Goal: Find specific page/section: Find specific page/section

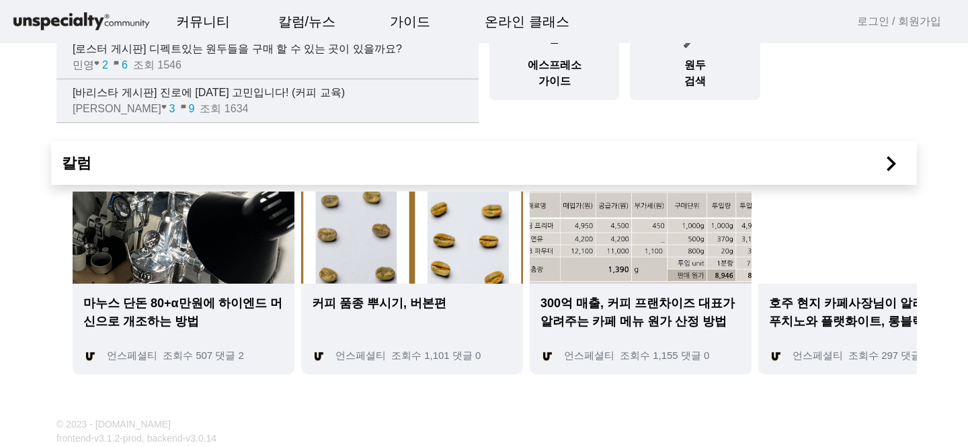
scroll to position [69, 0]
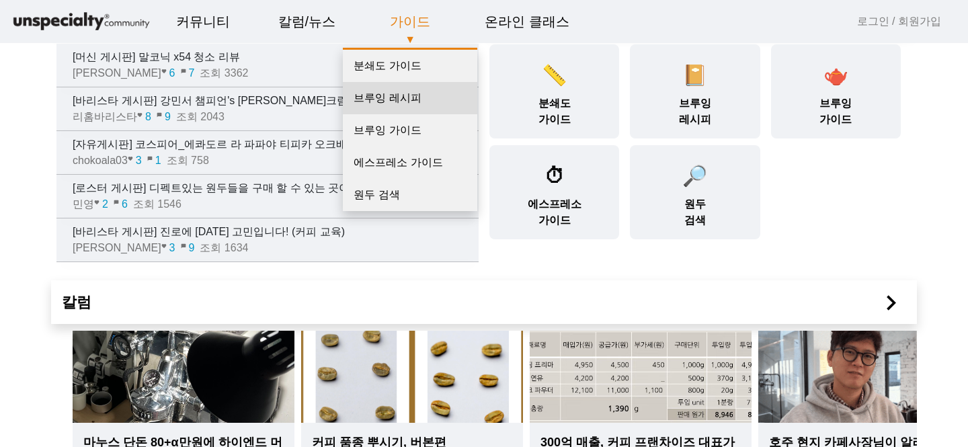
click at [411, 90] on link "브루잉 레시피" at bounding box center [410, 98] width 134 height 32
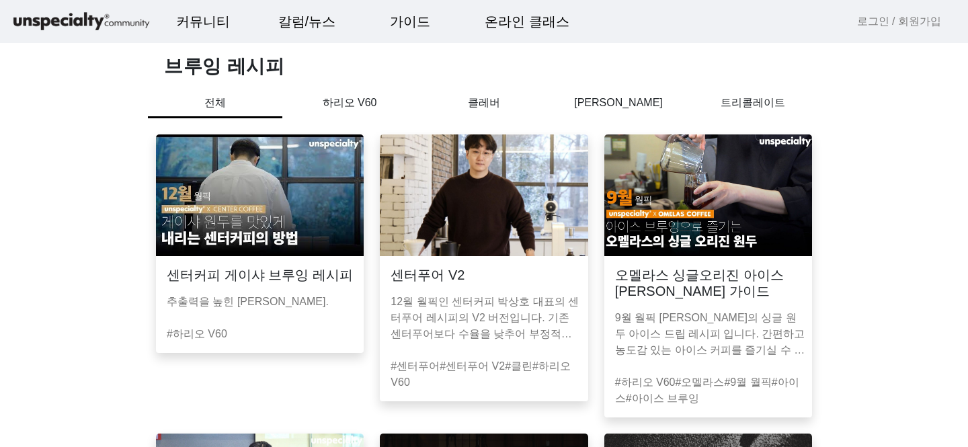
scroll to position [39, 0]
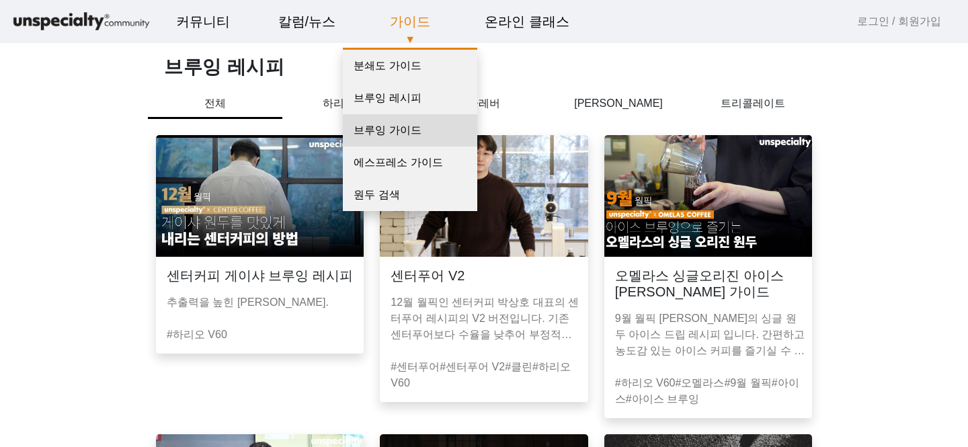
click at [414, 130] on link "브루잉 가이드" at bounding box center [410, 130] width 134 height 32
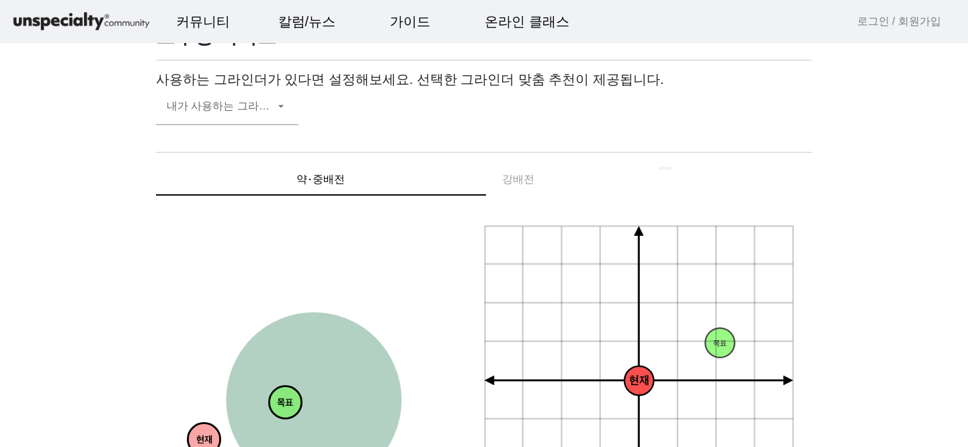
scroll to position [17, 0]
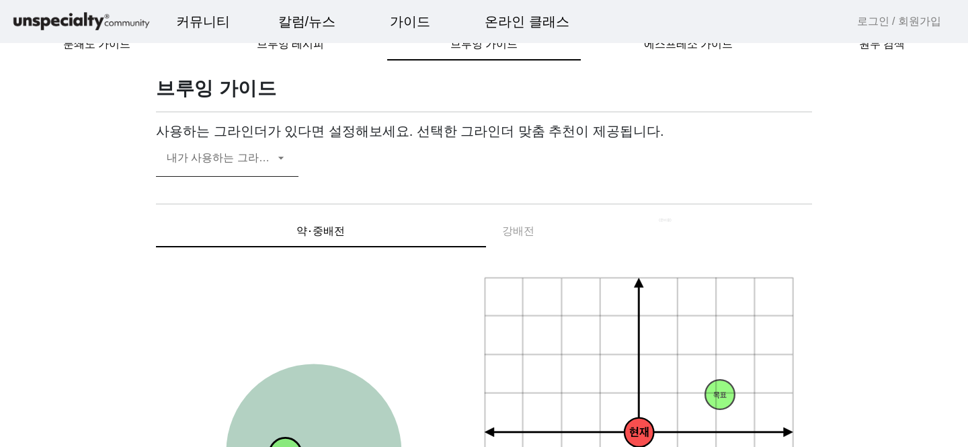
click at [235, 160] on span at bounding box center [221, 163] width 108 height 16
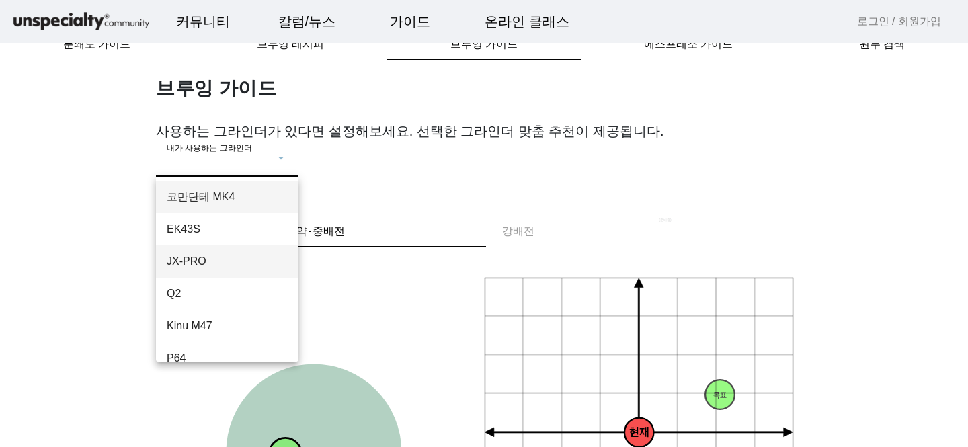
scroll to position [0, 0]
click at [78, 206] on div at bounding box center [484, 223] width 968 height 447
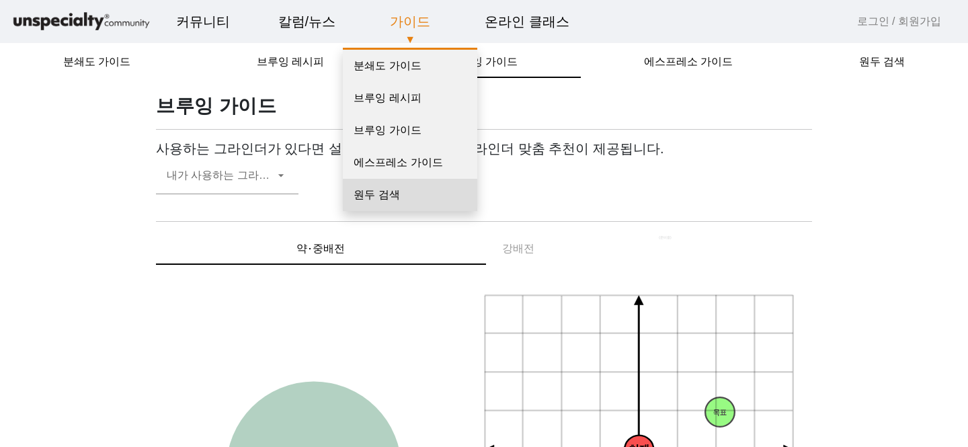
click at [407, 193] on link "원두 검색" at bounding box center [410, 195] width 134 height 32
